Goal: Information Seeking & Learning: Find contact information

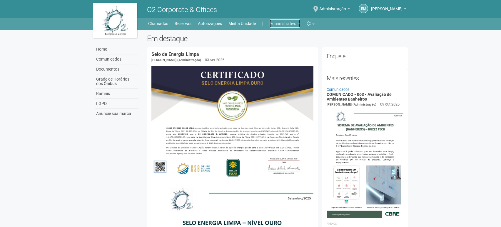
click at [296, 23] on link "Administrativo" at bounding box center [284, 23] width 31 height 8
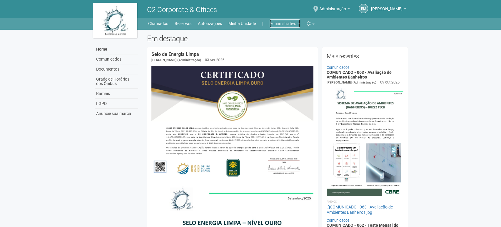
click at [298, 25] on link "Administrativo" at bounding box center [284, 23] width 31 height 8
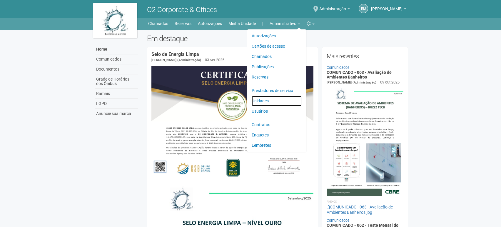
click at [261, 98] on link "Unidades" at bounding box center [276, 101] width 50 height 10
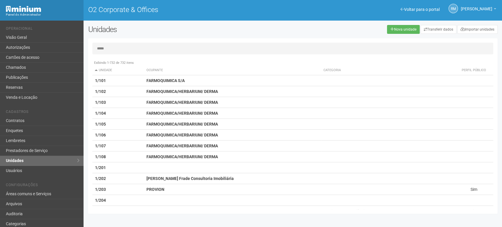
type input "*****"
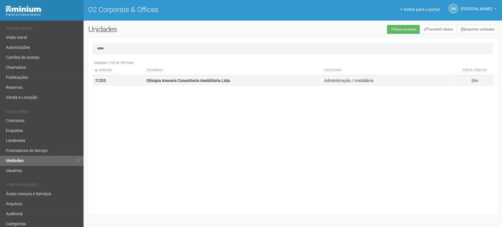
click at [195, 81] on strong "Olímpia Imoveis Consultoria Imobiliária Ltda" at bounding box center [187, 80] width 83 height 5
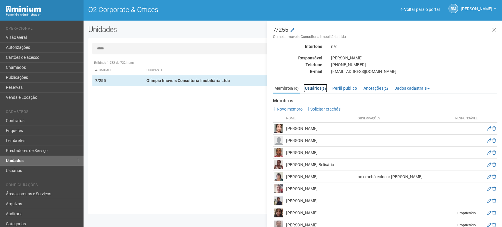
click at [309, 86] on link "Usuários (3)" at bounding box center [315, 88] width 24 height 9
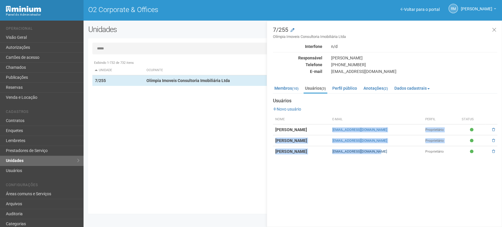
drag, startPoint x: 363, startPoint y: 129, endPoint x: 409, endPoint y: 149, distance: 50.0
click at [409, 149] on tbody "[PERSON_NAME] [PERSON_NAME][EMAIL_ADDRESS][DOMAIN_NAME] Proprietário [PERSON_NA…" at bounding box center [385, 140] width 224 height 33
copy tbody "[EMAIL_ADDRESS][DOMAIN_NAME] Proprietário [PERSON_NAME] [EMAIL_ADDRESS][DOMAIN_…"
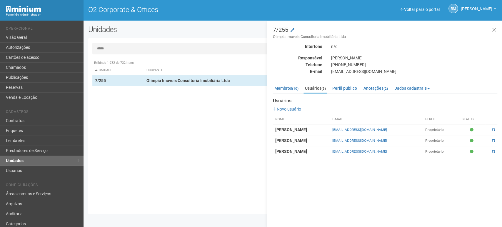
click at [338, 173] on div "7/255 Olímpia Imoveis Consultoria Imobiliária Ltda Interfone n/d Responsável [P…" at bounding box center [383, 124] width 235 height 206
